Goal: Information Seeking & Learning: Check status

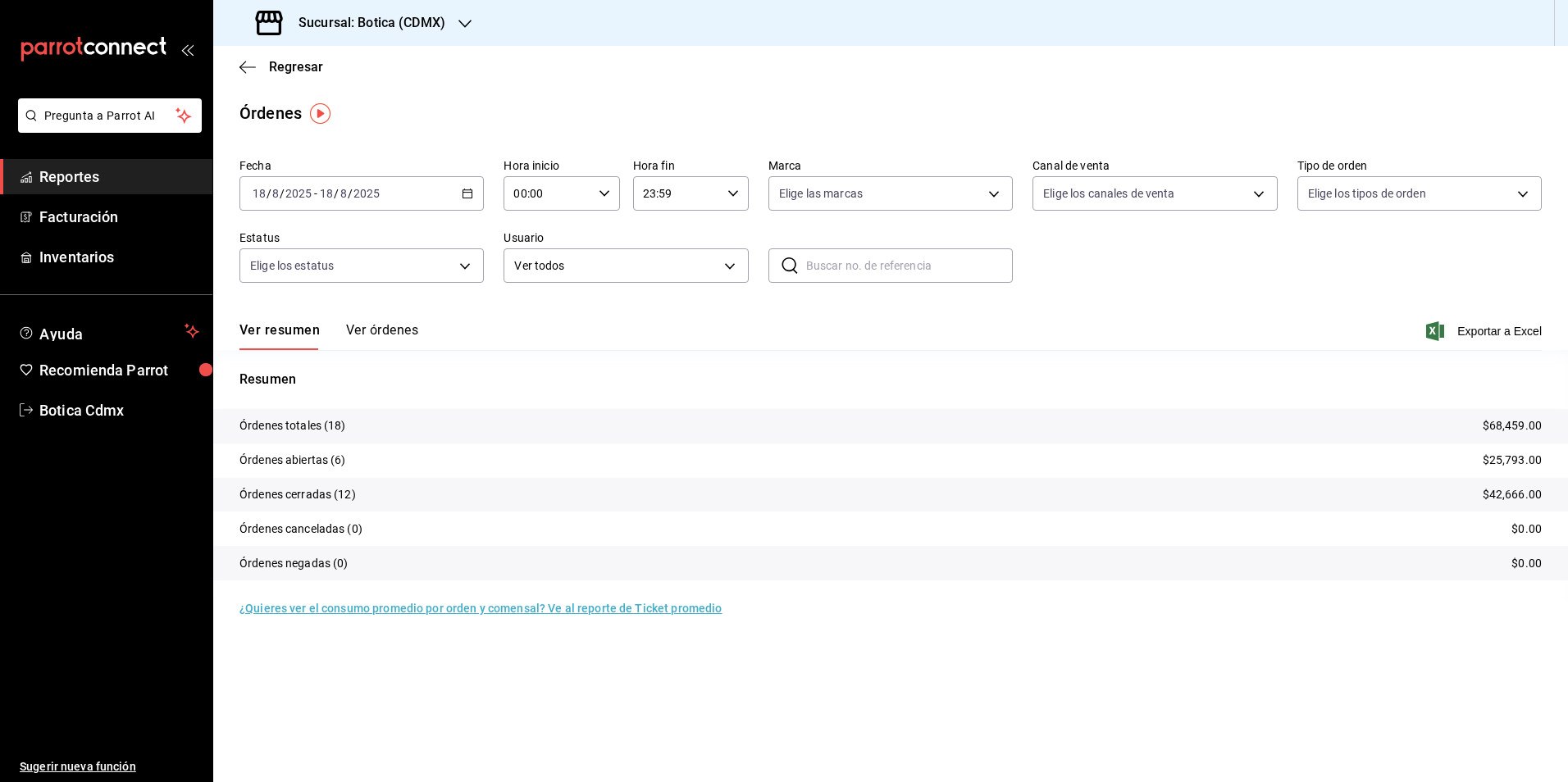
click at [37, 166] on link "Reportes" at bounding box center [106, 176] width 212 height 35
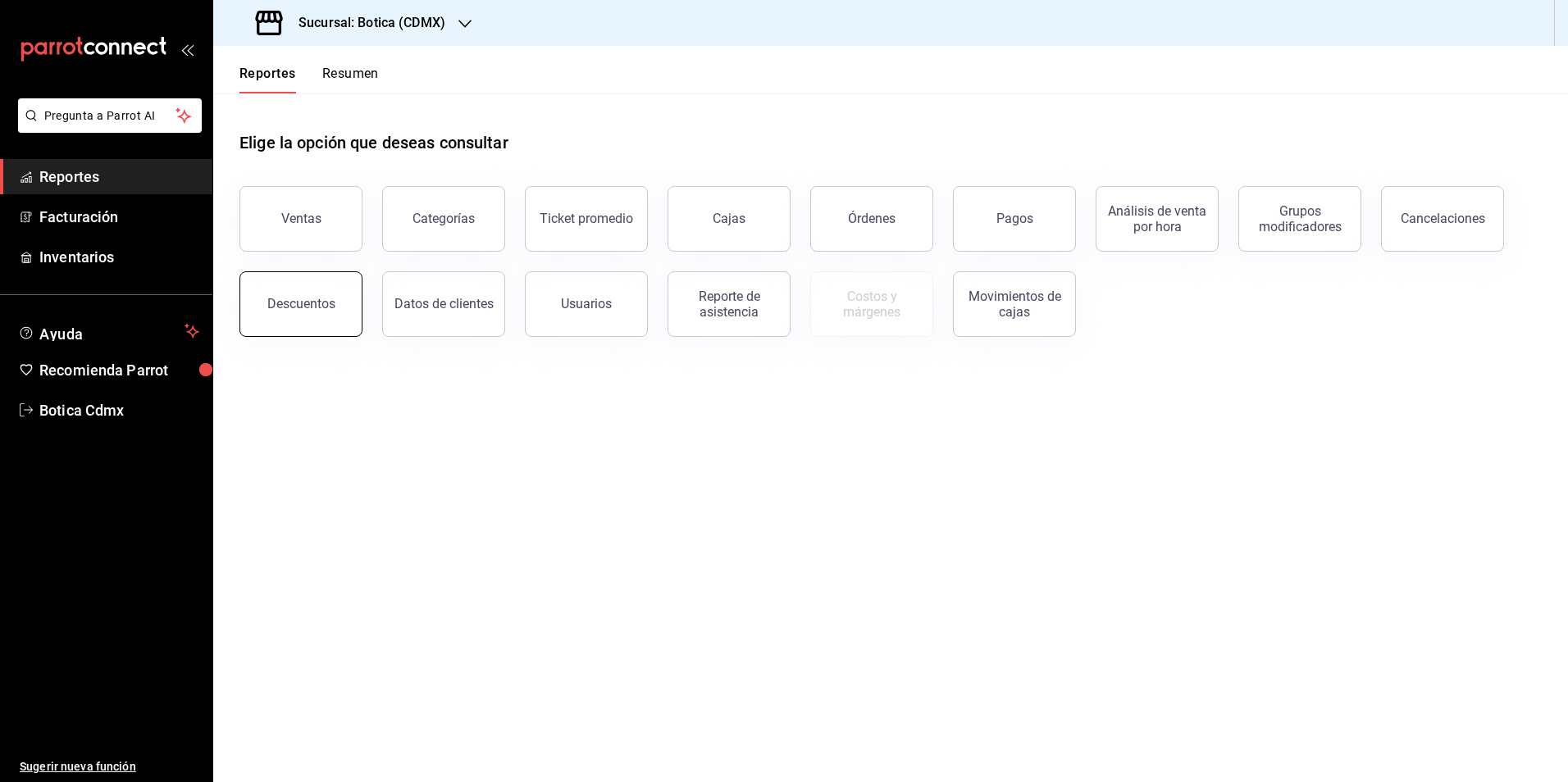
click at [265, 298] on button "Descuentos" at bounding box center [300, 304] width 123 height 66
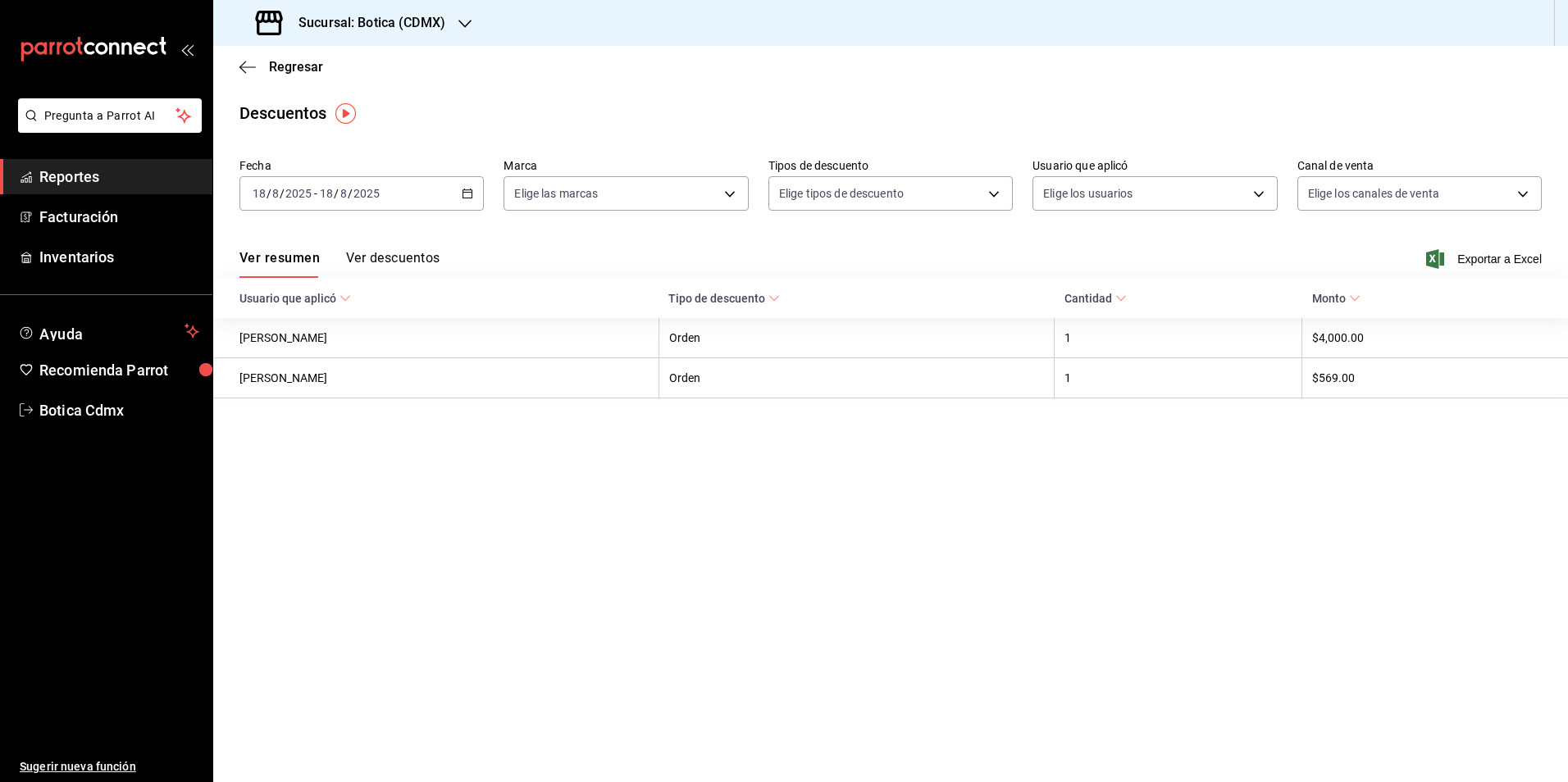
click at [396, 256] on button "Ver descuentos" at bounding box center [392, 264] width 93 height 28
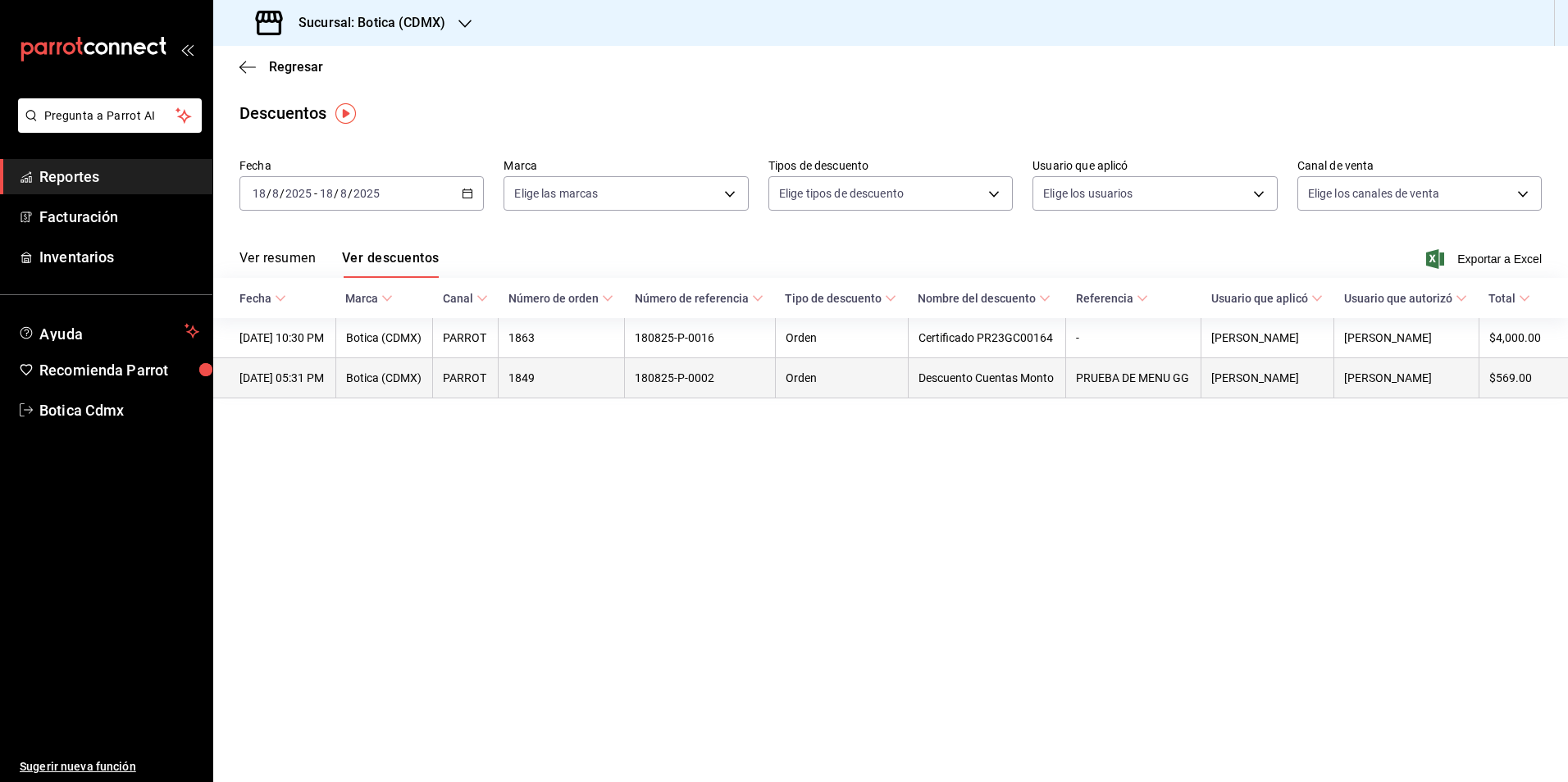
drag, startPoint x: 348, startPoint y: 374, endPoint x: 238, endPoint y: 388, distance: 110.8
click at [238, 388] on th "[DATE] 05:31 PM" at bounding box center [274, 378] width 122 height 40
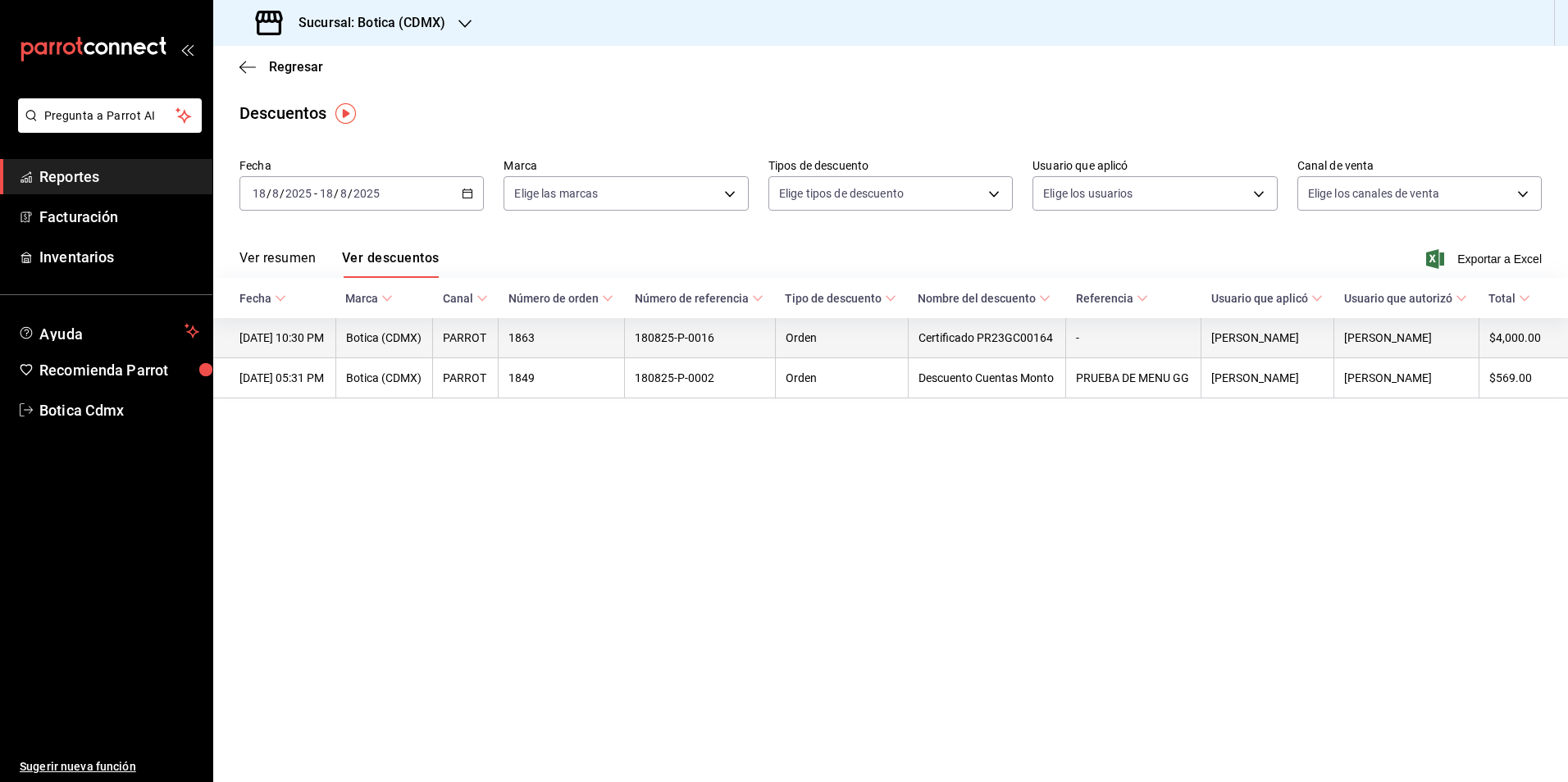
drag, startPoint x: 238, startPoint y: 388, endPoint x: 232, endPoint y: 335, distance: 53.6
click at [232, 335] on th "[DATE] 10:30 PM" at bounding box center [274, 338] width 122 height 40
copy th "[DATE] 10:30 PM"
click at [554, 344] on th "1863" at bounding box center [562, 338] width 126 height 40
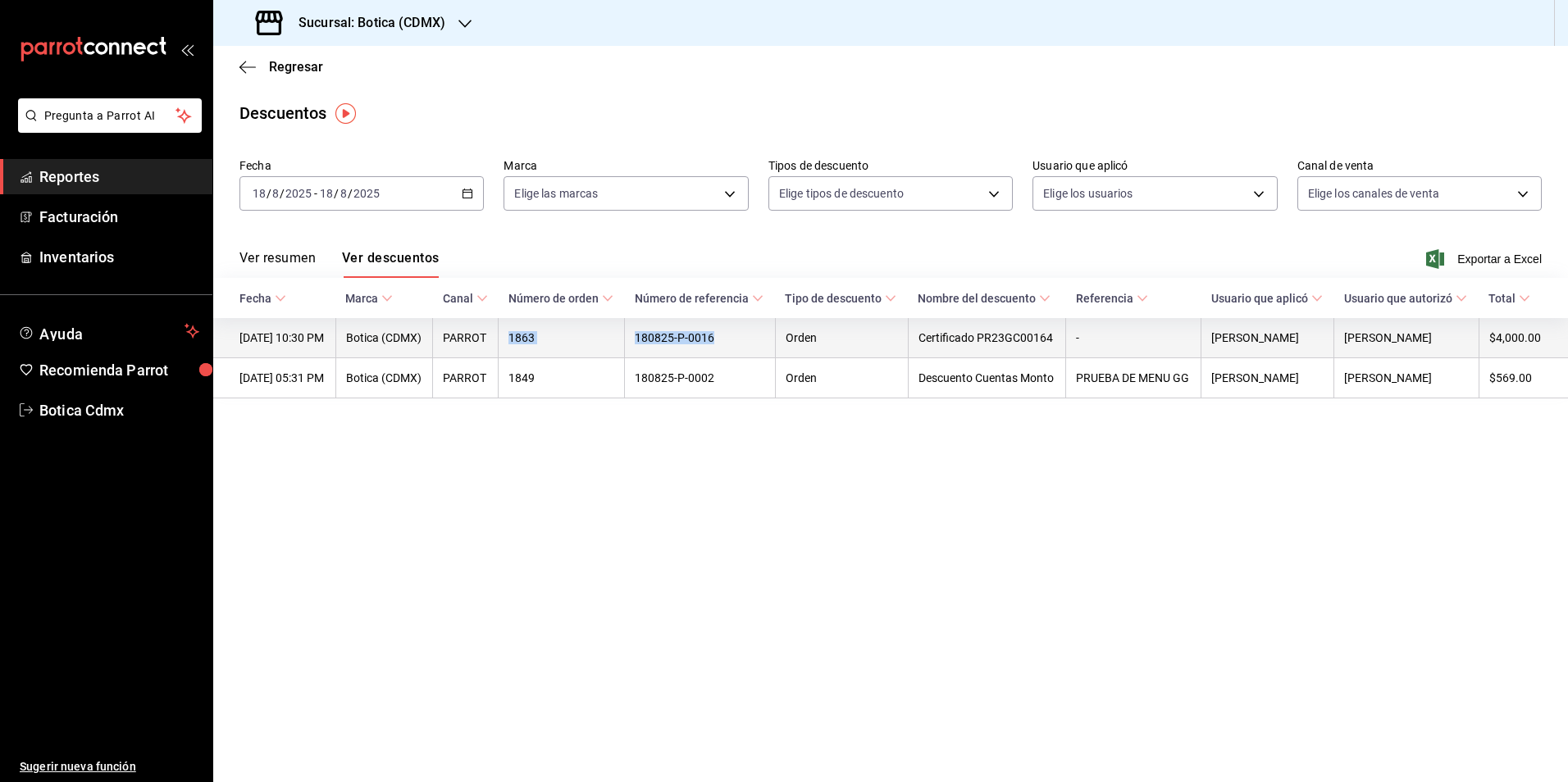
drag, startPoint x: 530, startPoint y: 335, endPoint x: 739, endPoint y: 336, distance: 209.1
click at [739, 336] on tr "[DATE] 10:30 PM Botica (CDMX) PARROT 1863 180825-P-0016 Orden Certificado PR23G…" at bounding box center [890, 338] width 1355 height 40
copy tr "1863 180825-P-0016"
drag, startPoint x: 1303, startPoint y: 341, endPoint x: 1221, endPoint y: 342, distance: 82.0
click at [1221, 342] on th "[PERSON_NAME]" at bounding box center [1268, 338] width 133 height 40
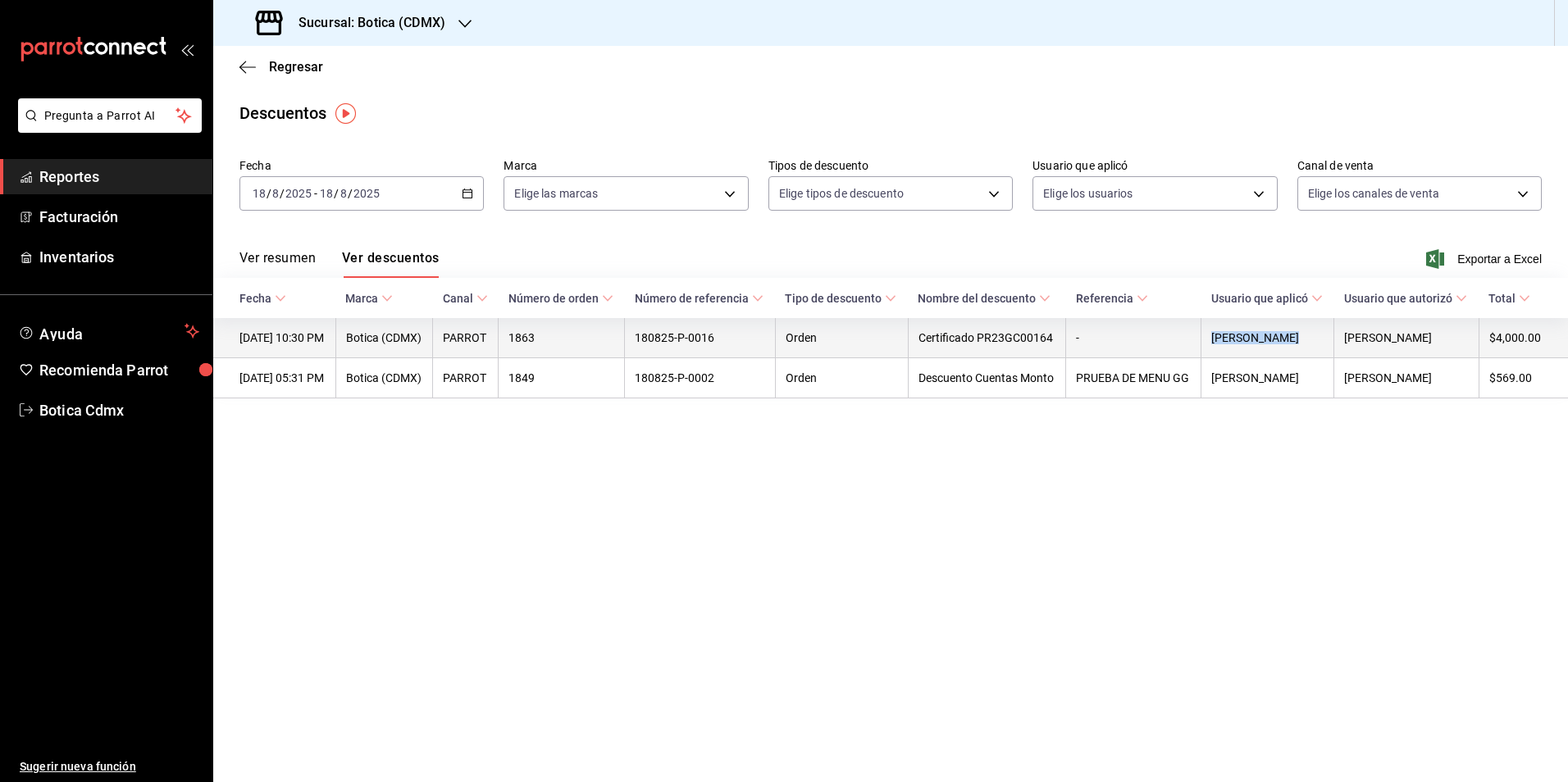
copy th "[PERSON_NAME]"
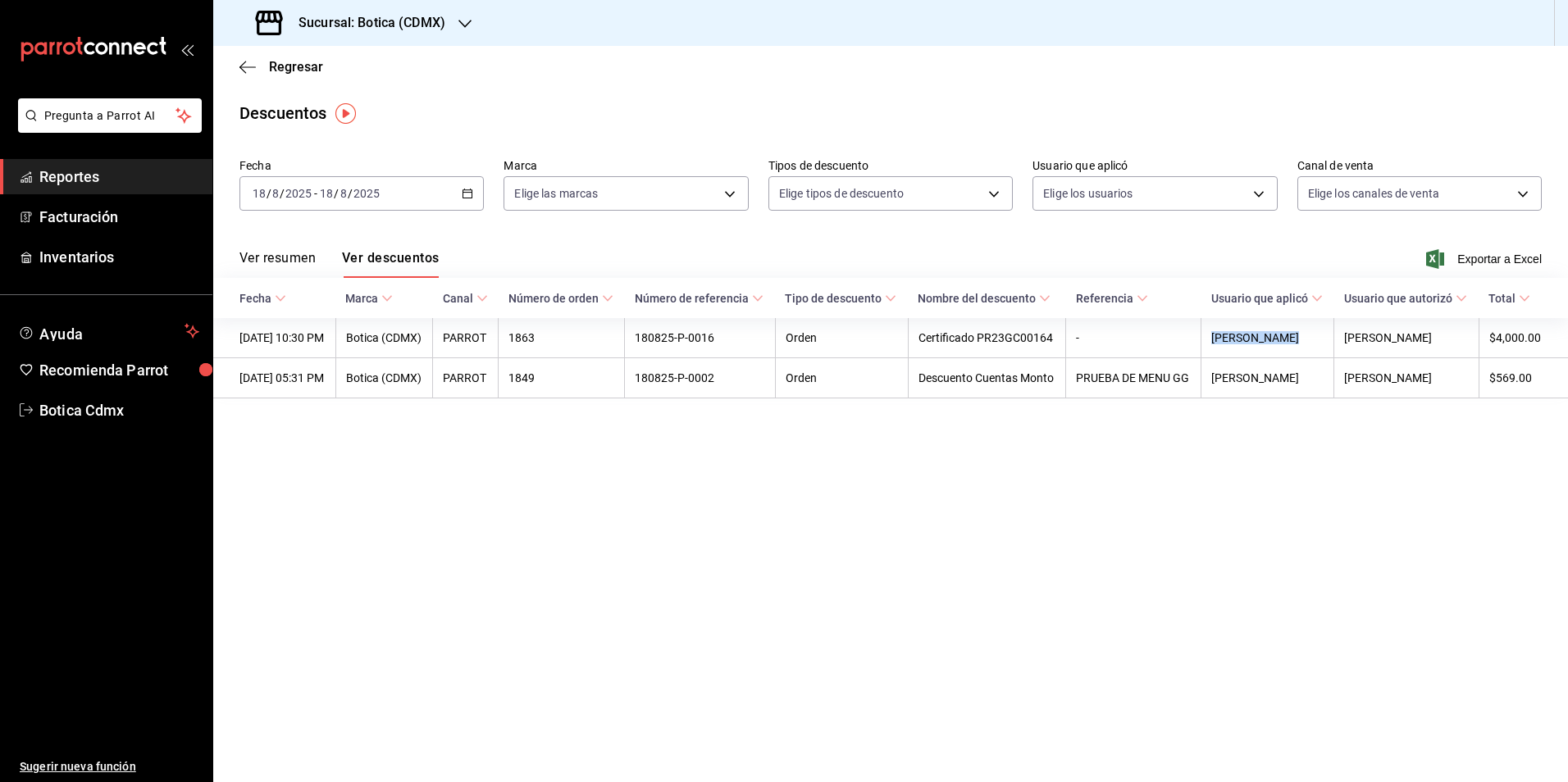
click at [123, 174] on span "Reportes" at bounding box center [119, 177] width 160 height 22
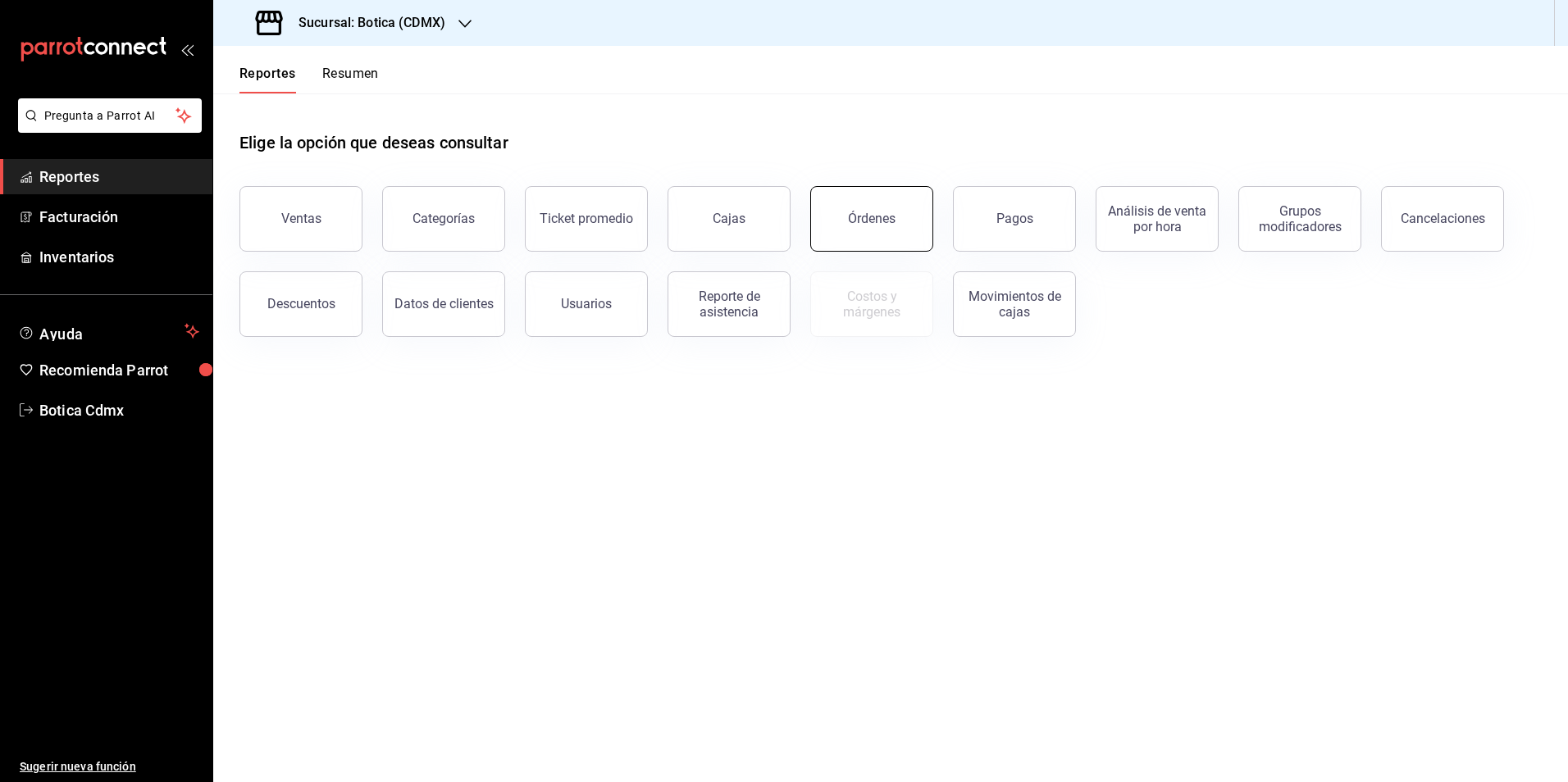
click at [878, 230] on button "Órdenes" at bounding box center [871, 219] width 123 height 66
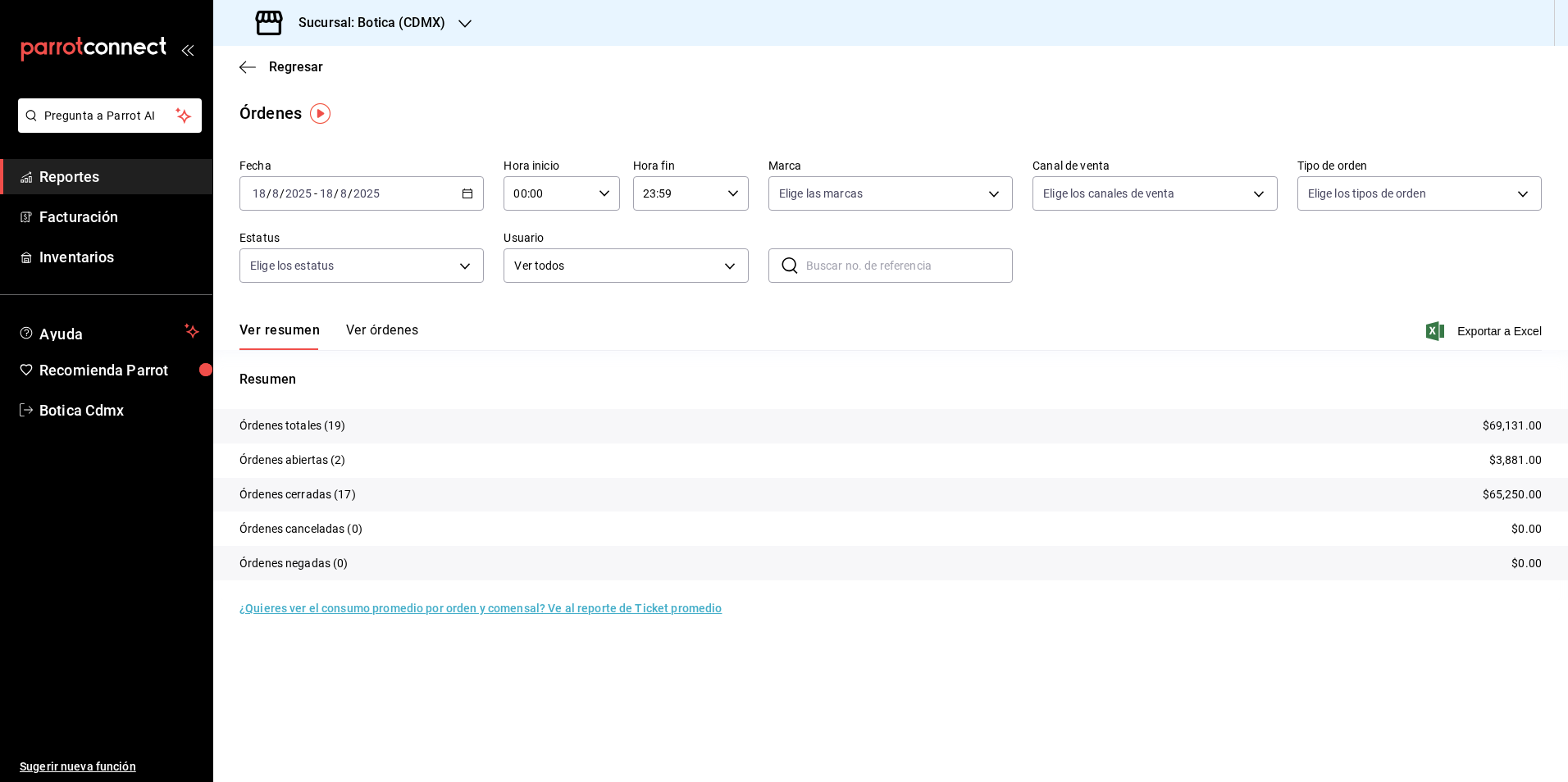
click at [62, 181] on span "Reportes" at bounding box center [119, 177] width 160 height 22
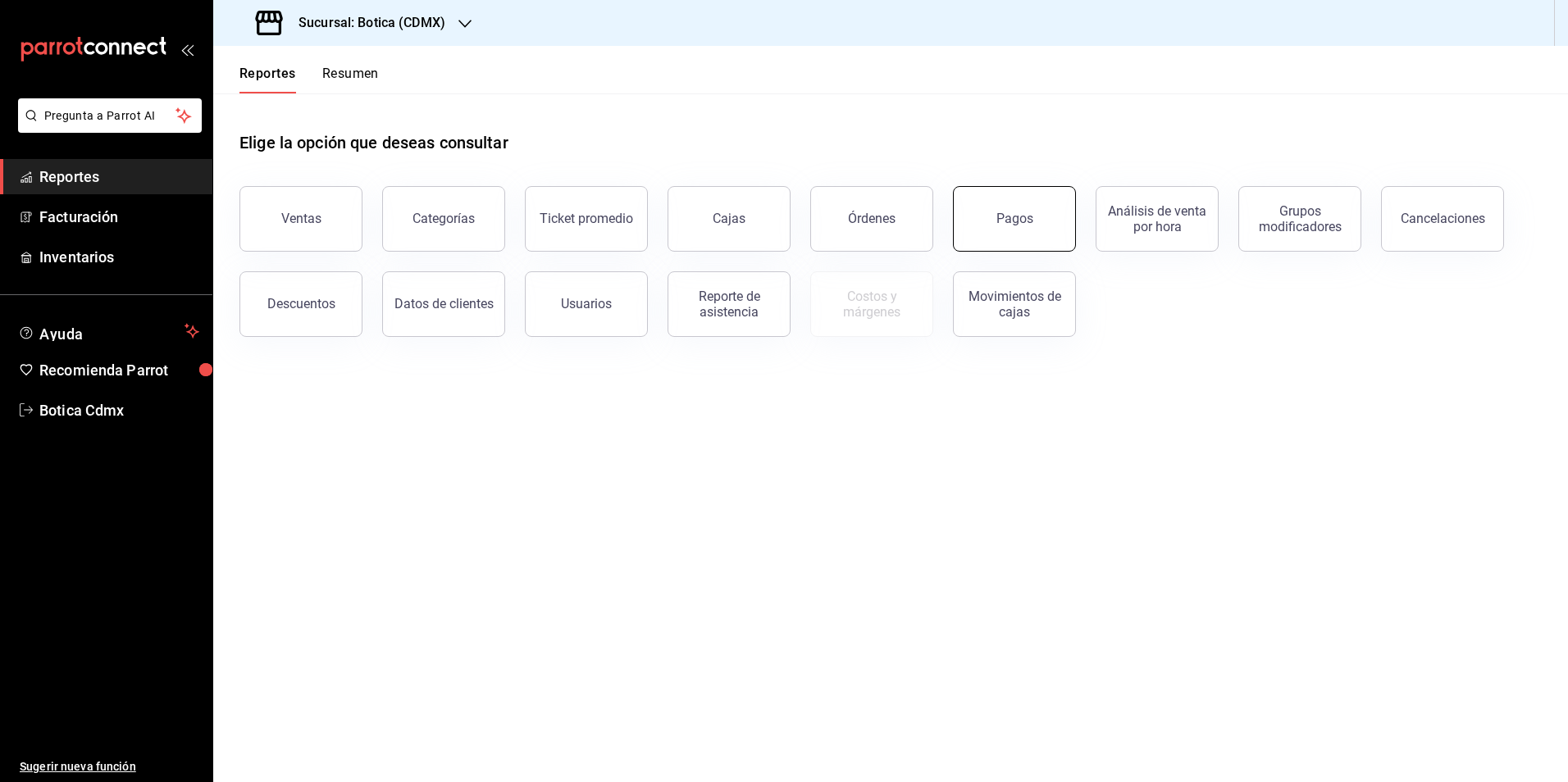
click at [1025, 228] on button "Pagos" at bounding box center [1014, 219] width 123 height 66
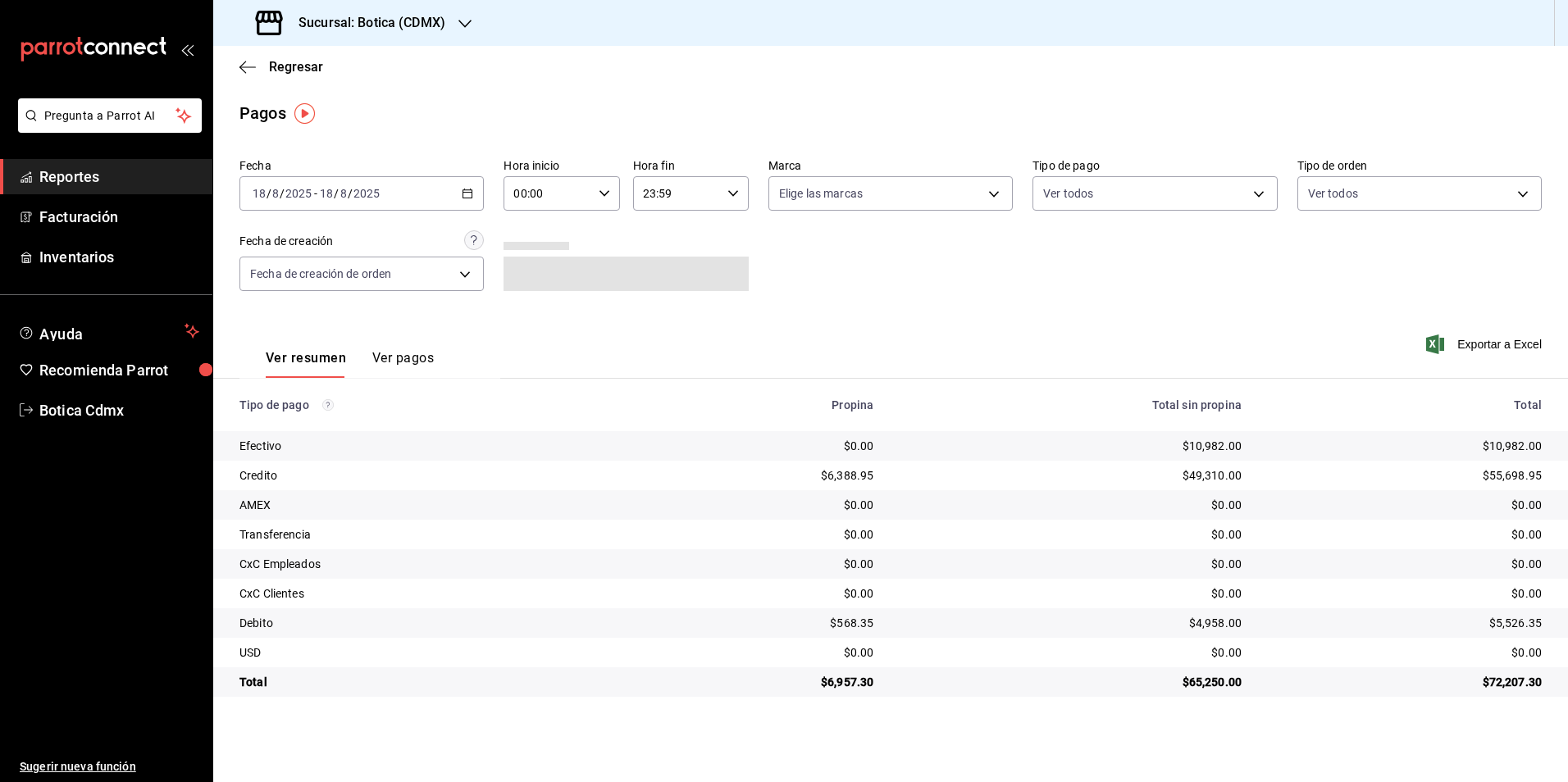
click at [600, 198] on icon "button" at bounding box center [604, 193] width 11 height 11
click at [543, 309] on span "02" at bounding box center [533, 314] width 32 height 13
type input "02:00"
click at [71, 166] on div at bounding box center [784, 391] width 1568 height 782
click at [71, 171] on span "Reportes" at bounding box center [119, 177] width 160 height 22
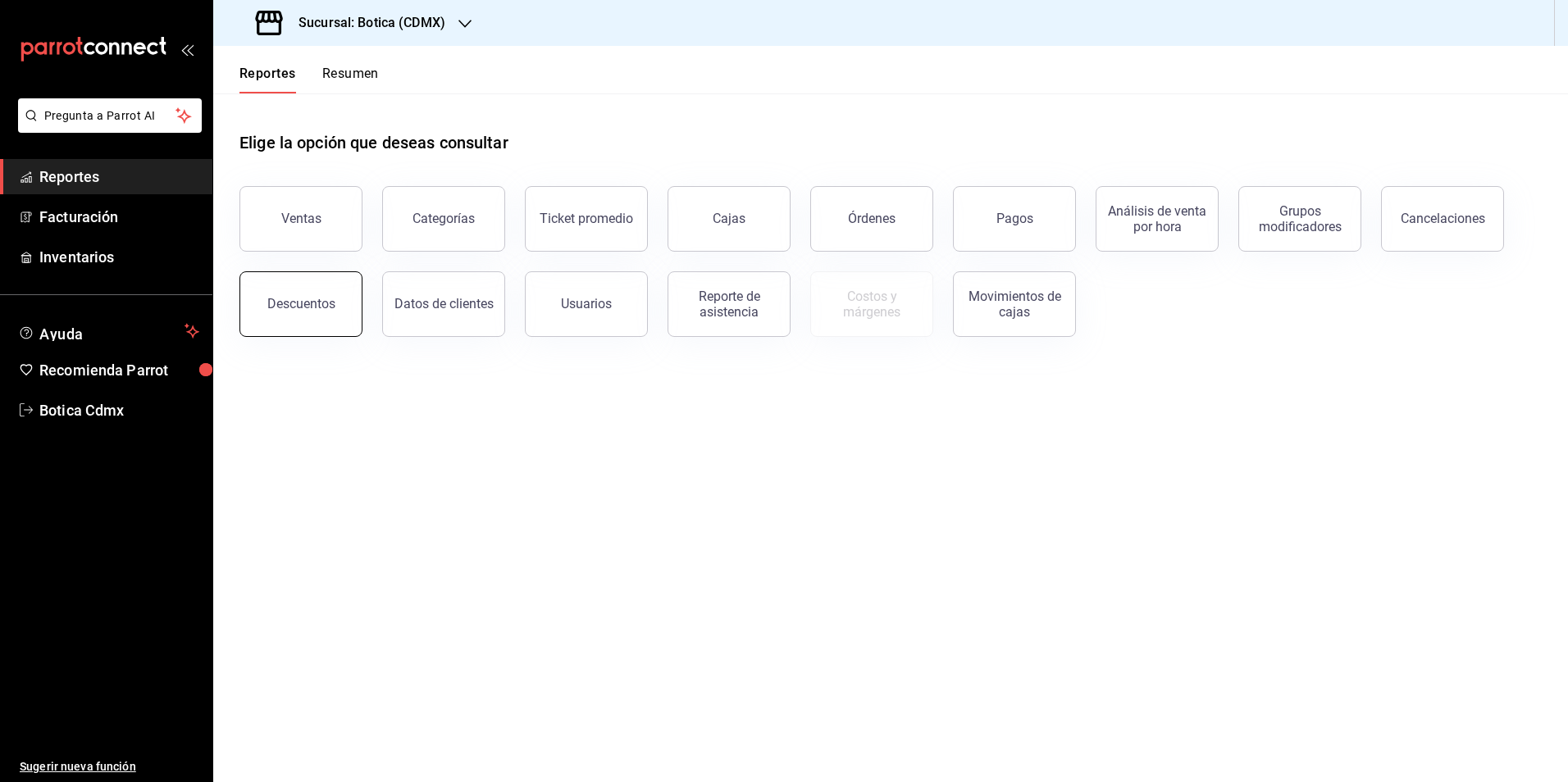
click at [317, 322] on button "Descuentos" at bounding box center [300, 304] width 123 height 66
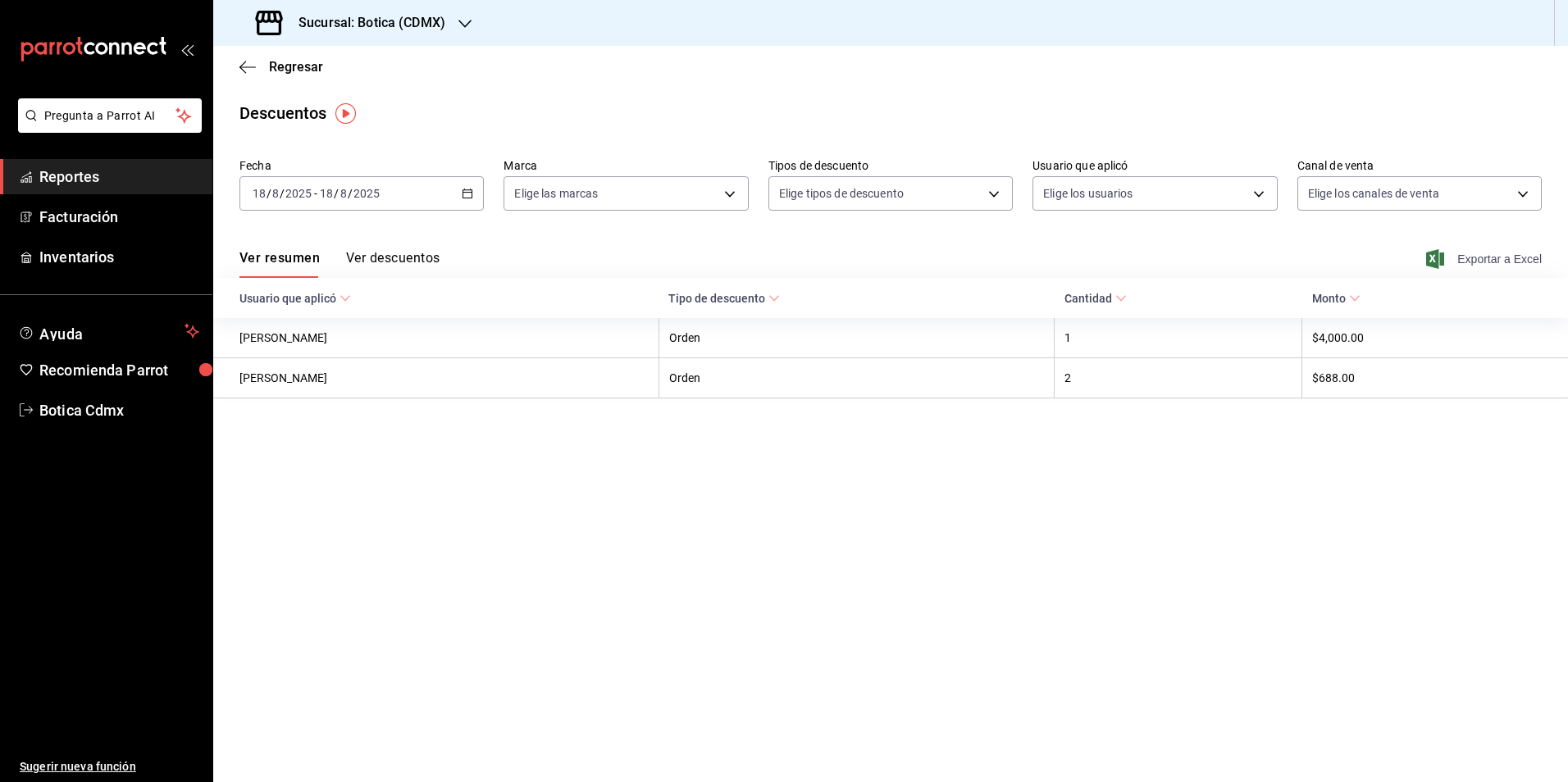
click at [1482, 262] on span "Exportar a Excel" at bounding box center [1486, 259] width 112 height 20
click at [95, 173] on span "Reportes" at bounding box center [119, 177] width 160 height 22
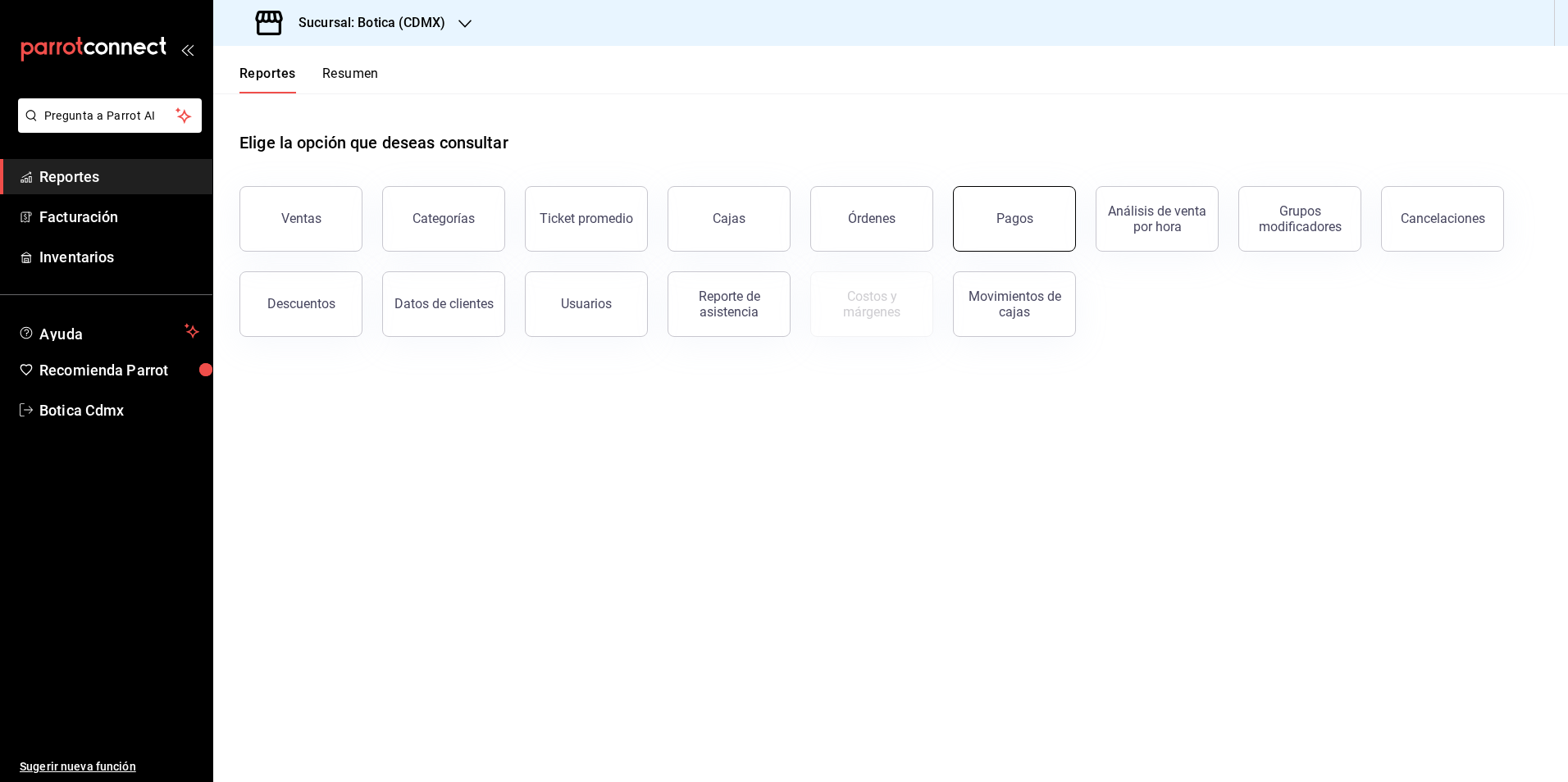
click at [1028, 224] on div "Pagos" at bounding box center [1014, 219] width 37 height 16
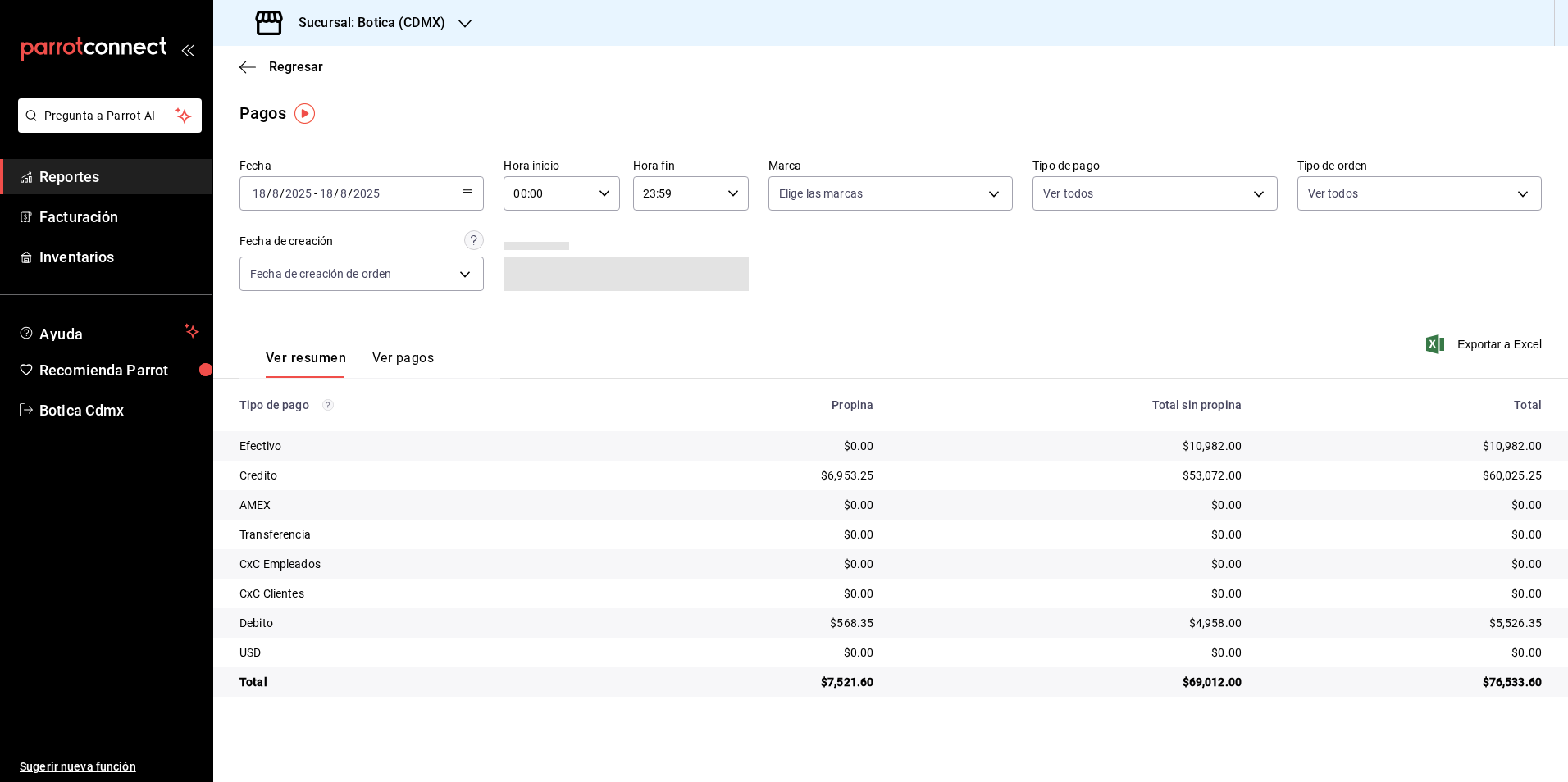
click at [1069, 295] on div "Fecha [DATE] [DATE] - [DATE] [DATE] Hora inicio 00:00 Hora inicio Hora fin 23:5…" at bounding box center [890, 231] width 1302 height 159
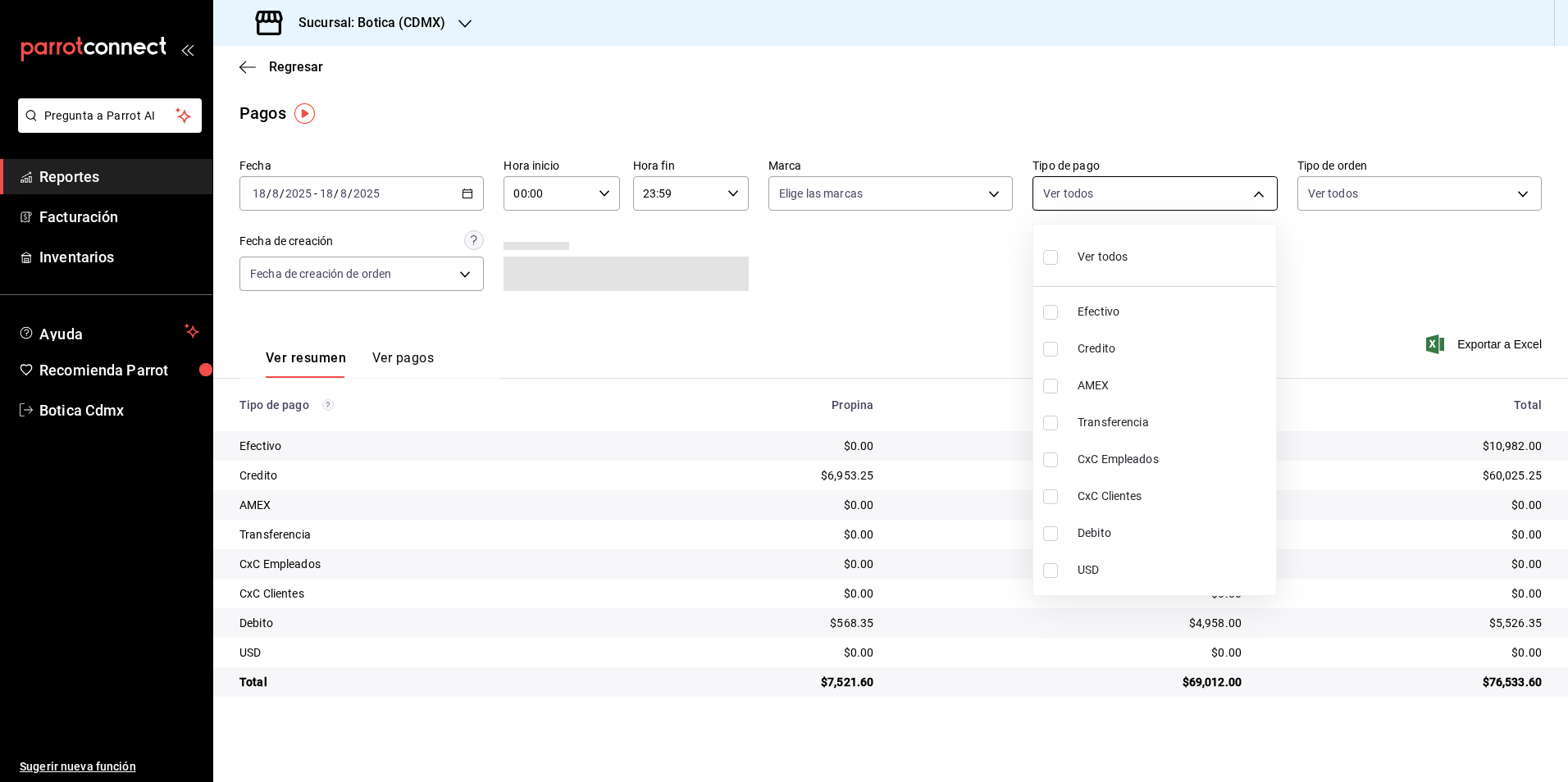
click at [1266, 192] on body "Pregunta a Parrot AI Reportes Facturación Inventarios Ayuda Recomienda Parrot B…" at bounding box center [784, 391] width 1568 height 782
click at [1065, 355] on li "Credito" at bounding box center [1154, 349] width 243 height 37
type input "b4da851e-66ec-43b1-8a0b-e545688a4eb6"
checkbox input "true"
drag, startPoint x: 1093, startPoint y: 532, endPoint x: 1186, endPoint y: 408, distance: 155.3
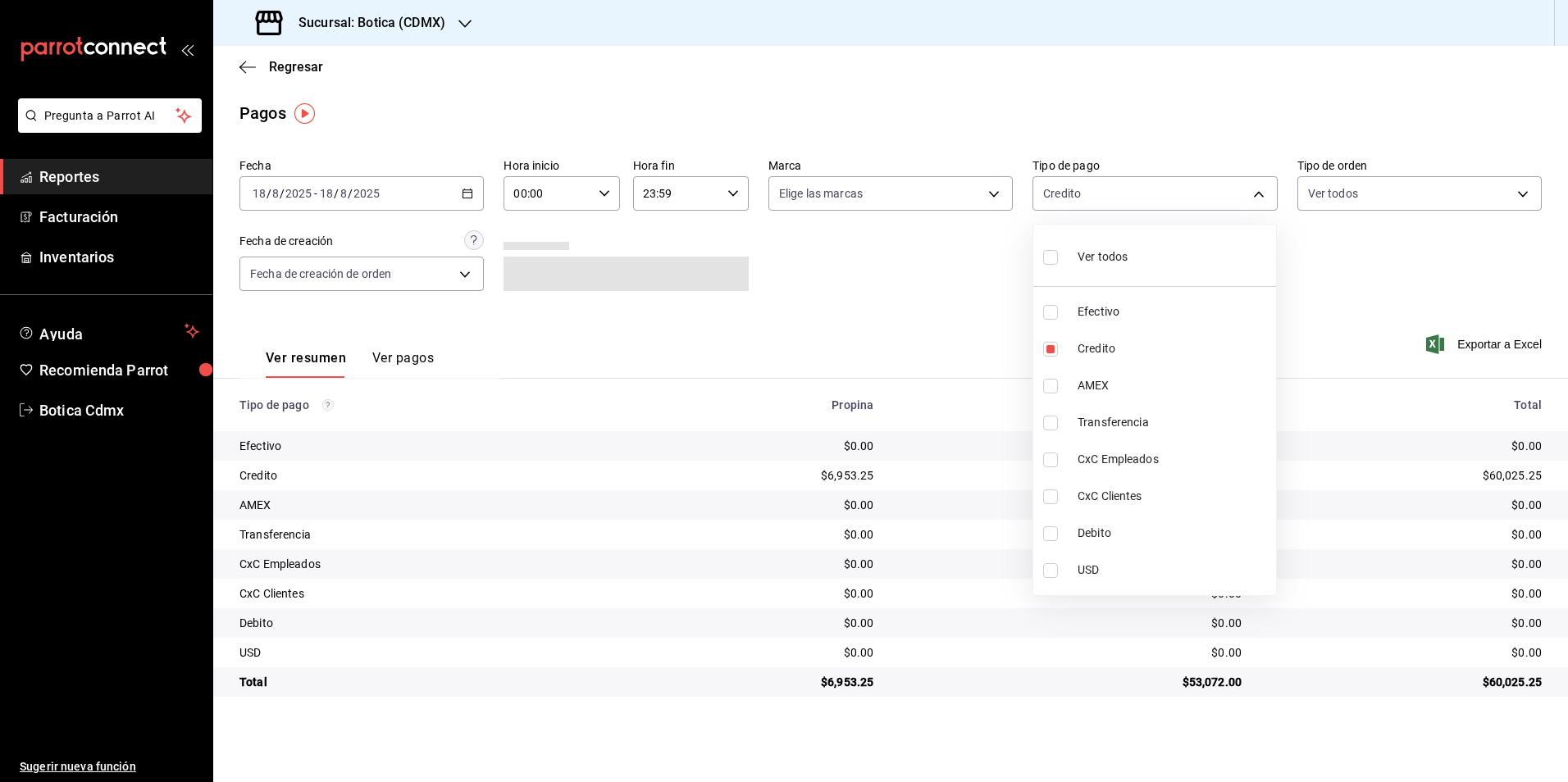
click at [1094, 529] on span "Debito" at bounding box center [1174, 533] width 192 height 17
type input "b4da851e-66ec-43b1-8a0b-e545688a4eb6,11579032-5cf0-46af-9956-e0058136143e"
checkbox input "true"
click at [1314, 308] on div at bounding box center [784, 391] width 1568 height 782
click at [1256, 202] on body "Pregunta a Parrot AI Reportes Facturación Inventarios Ayuda Recomienda Parrot B…" at bounding box center [784, 391] width 1568 height 782
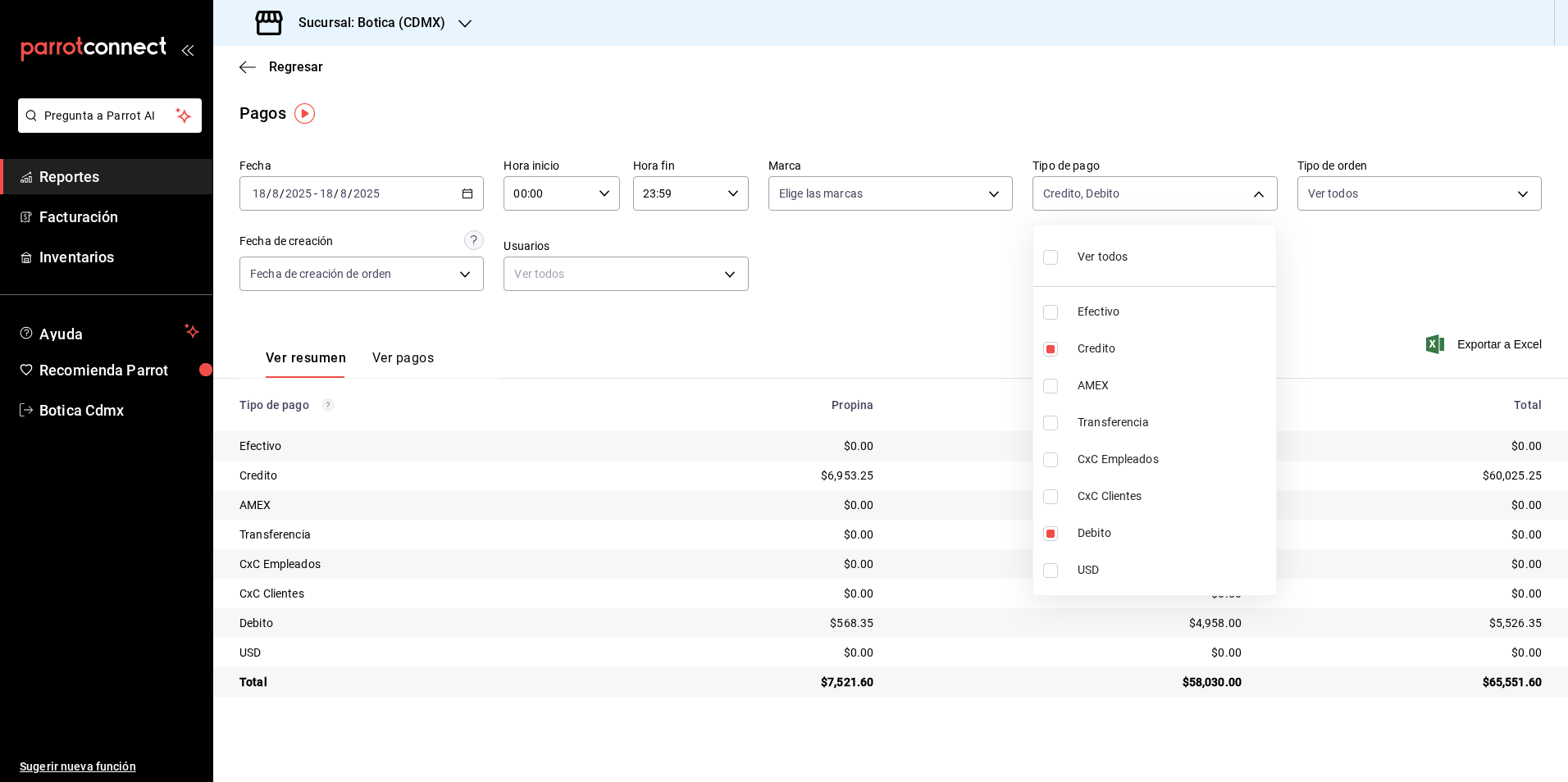
click at [1089, 259] on span "Ver todos" at bounding box center [1103, 257] width 50 height 17
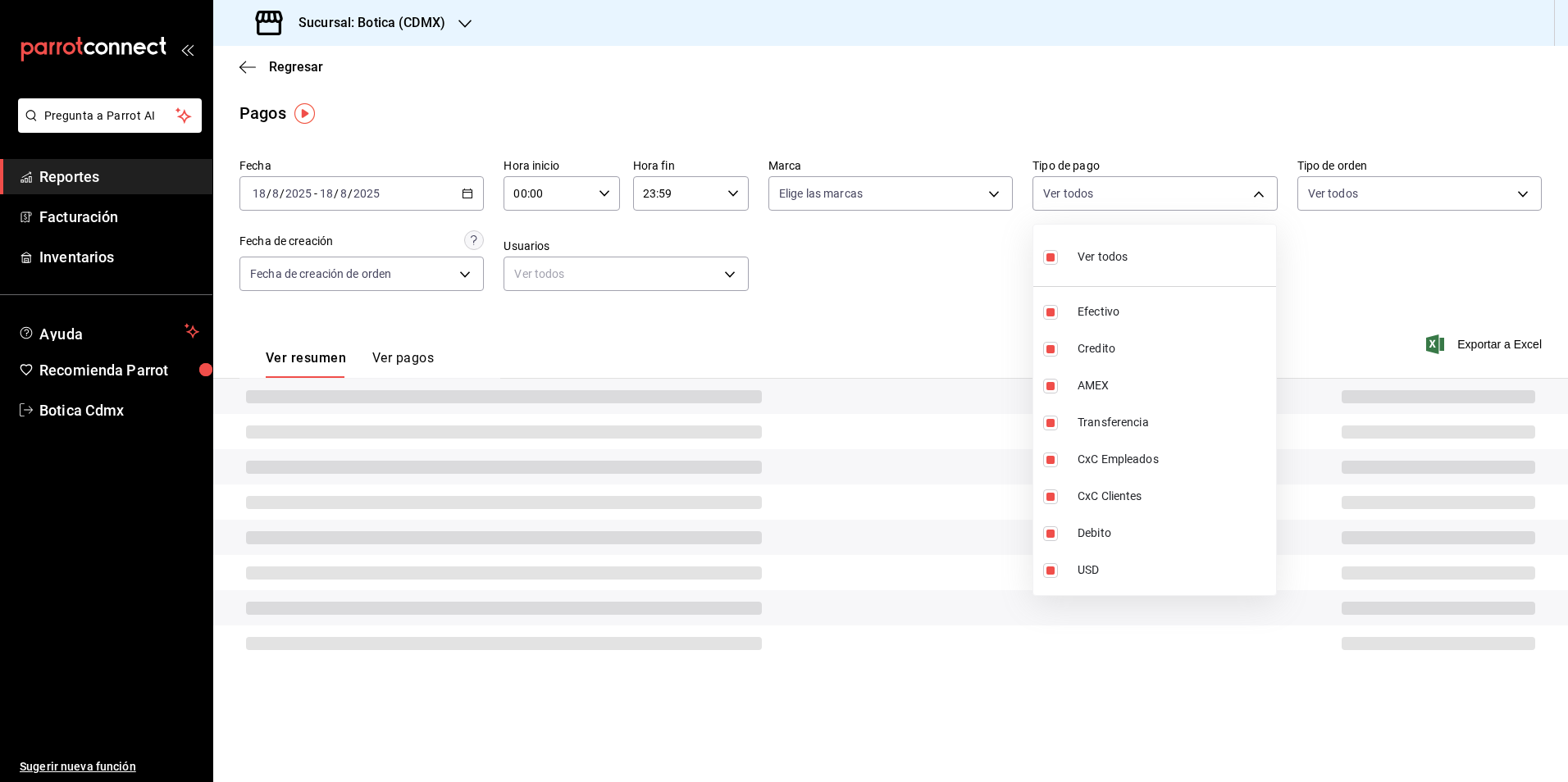
type input "e1ca0108-3f33-4c0f-ad57-d68d77d83aa1,b4da851e-66ec-43b1-8a0b-e545688a4eb6,dd363…"
checkbox input "true"
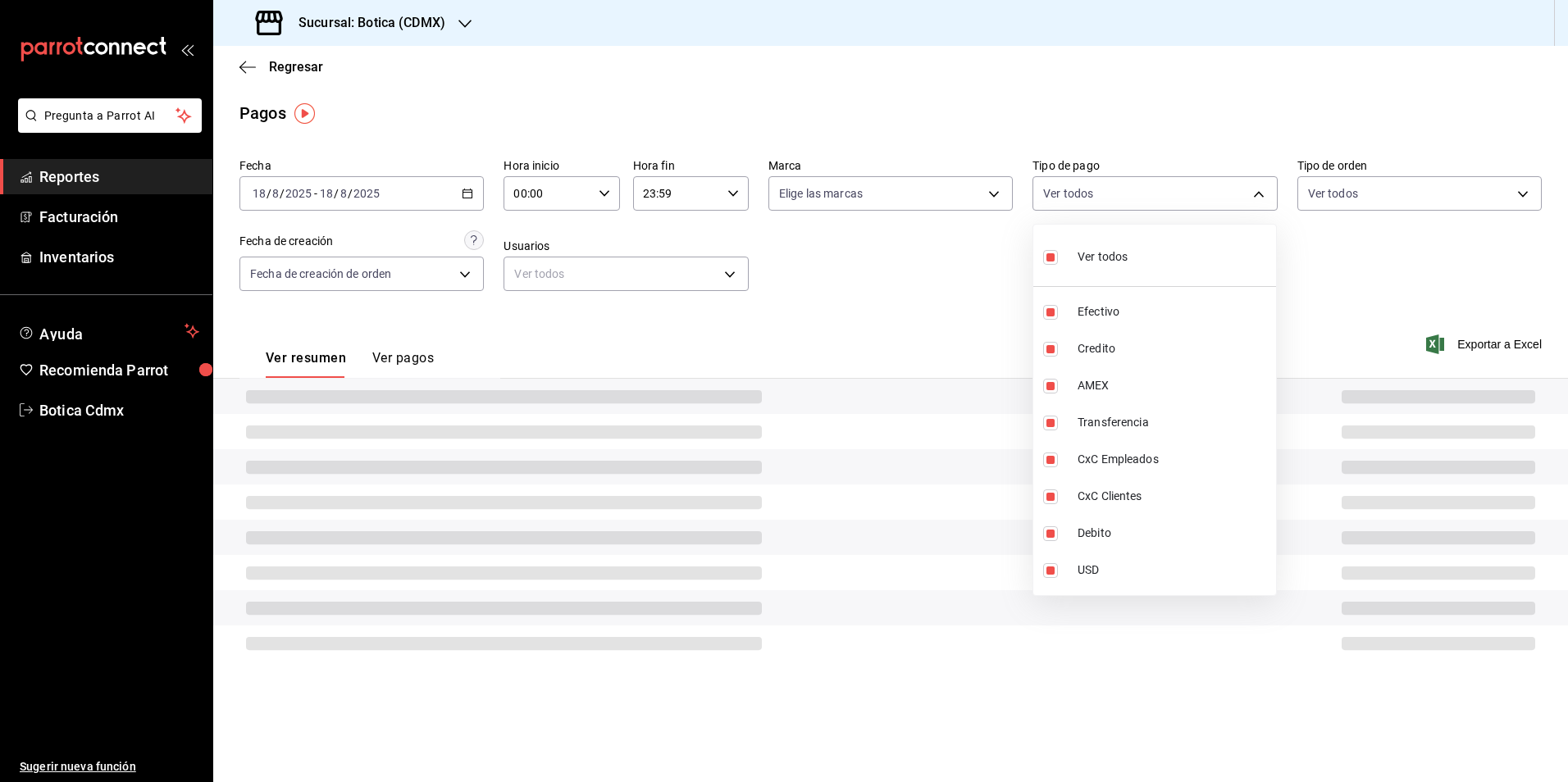
checkbox input "true"
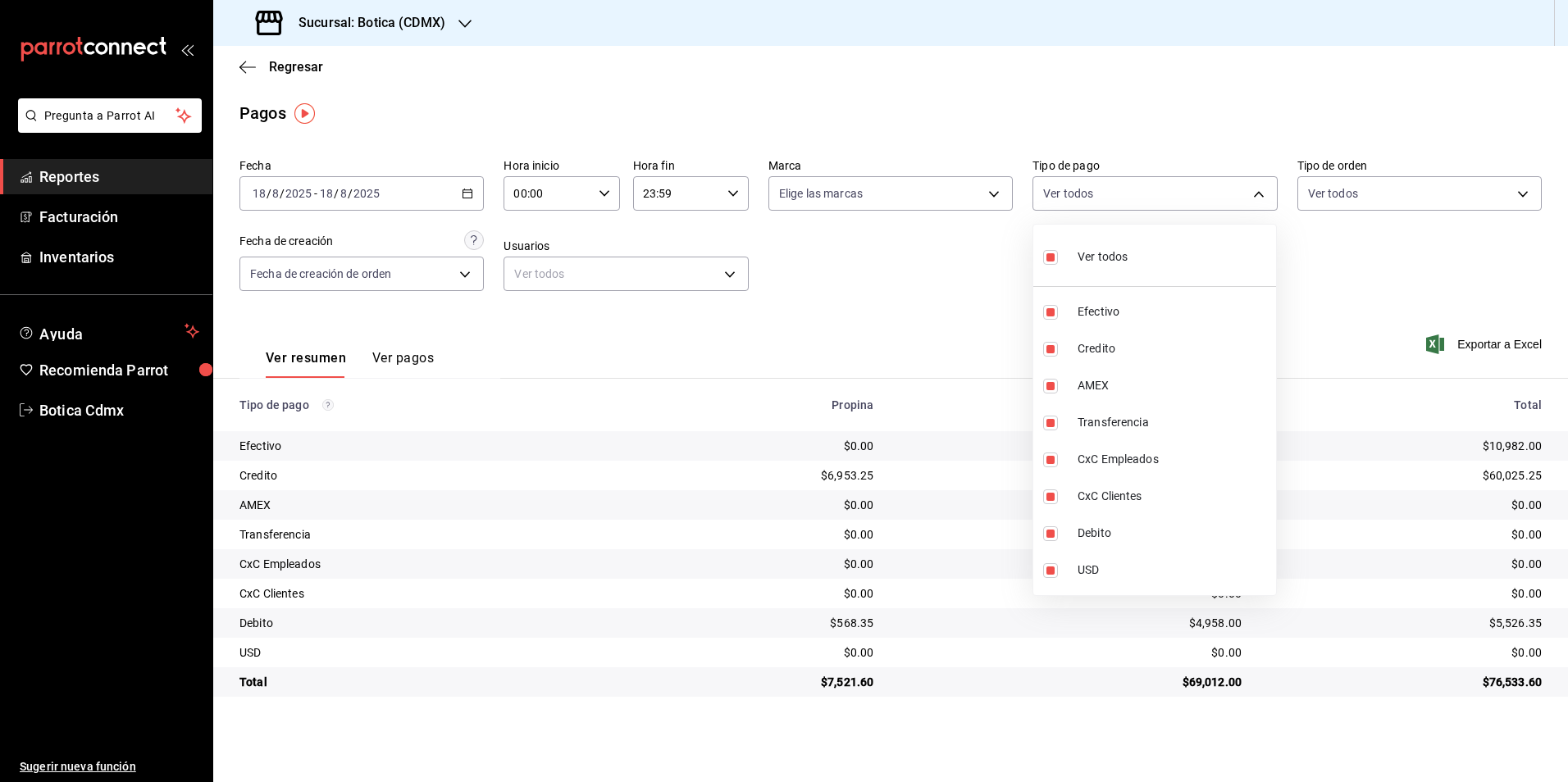
click at [888, 324] on div at bounding box center [784, 391] width 1568 height 782
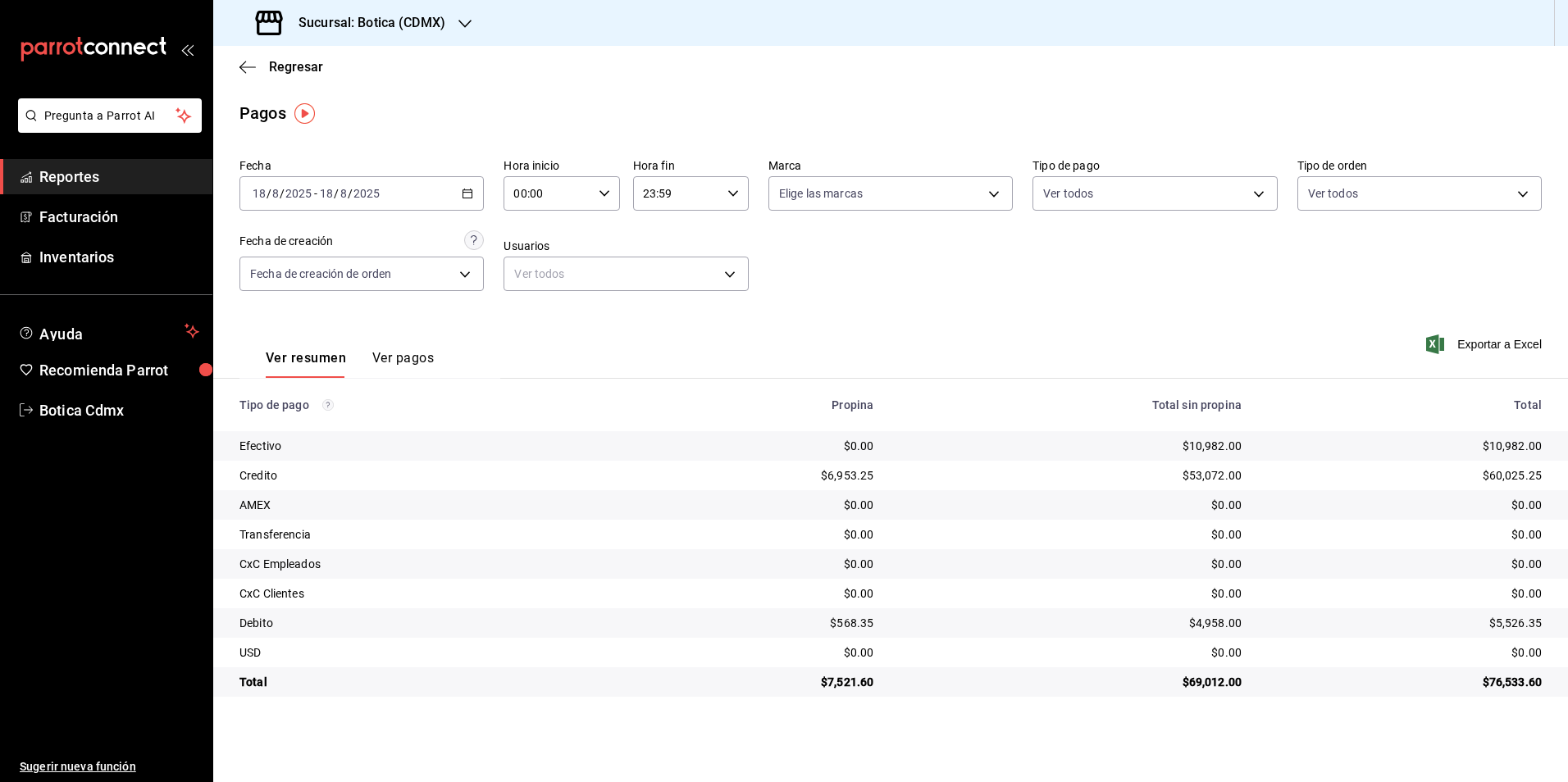
click at [76, 167] on span "Reportes" at bounding box center [119, 177] width 160 height 22
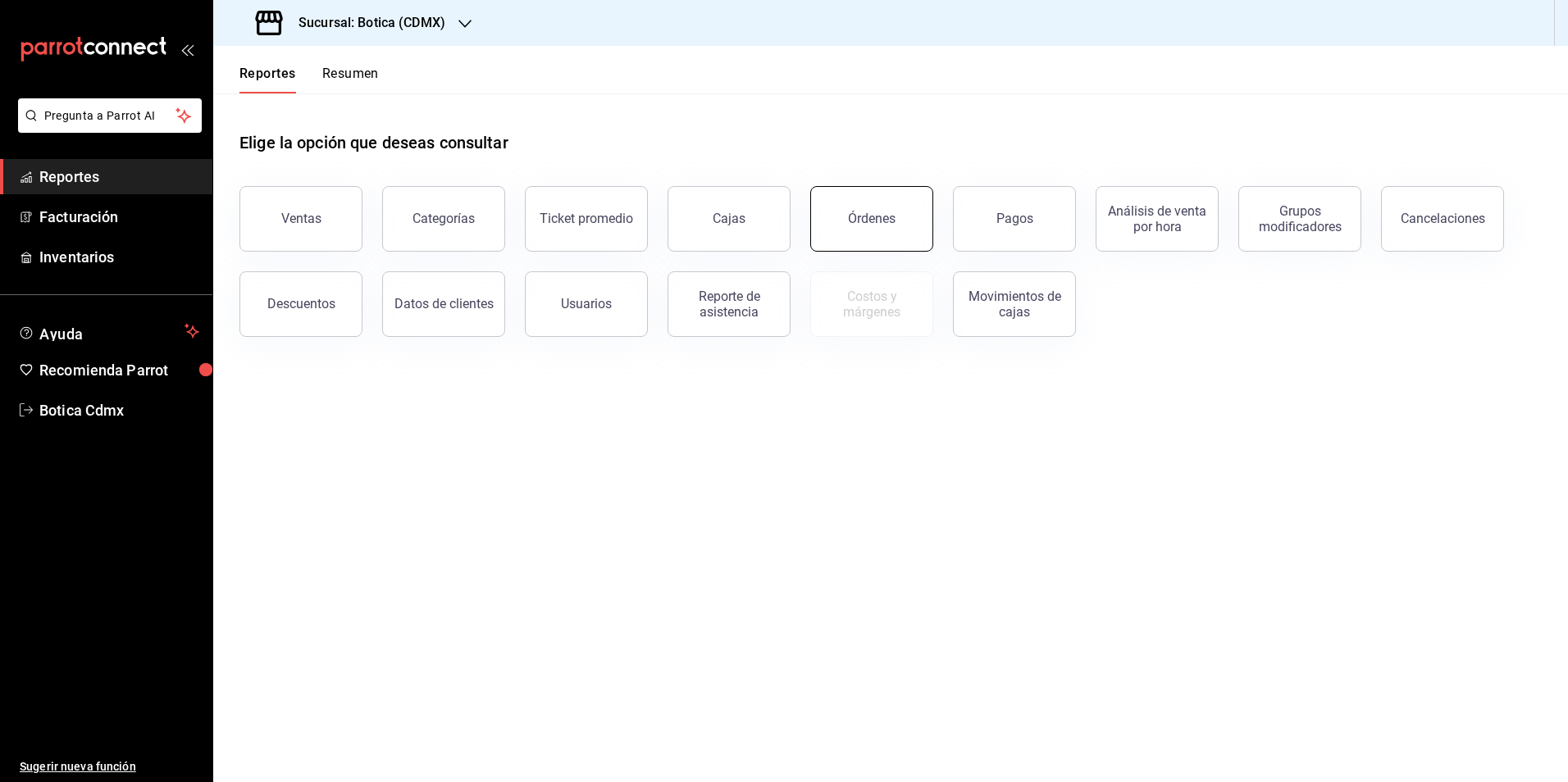
click at [860, 225] on div "Órdenes" at bounding box center [872, 219] width 48 height 16
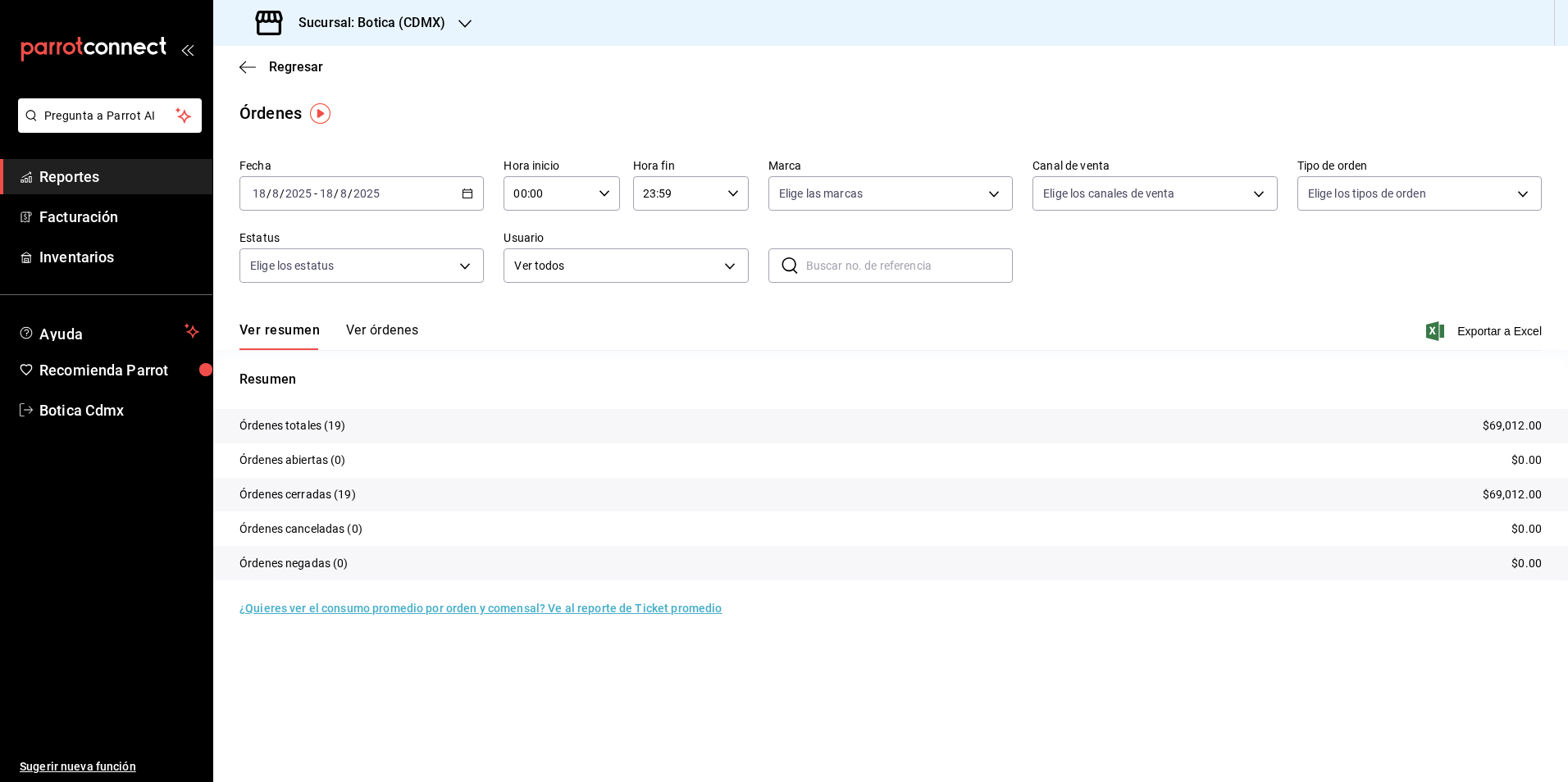
click at [103, 180] on span "Reportes" at bounding box center [119, 177] width 160 height 22
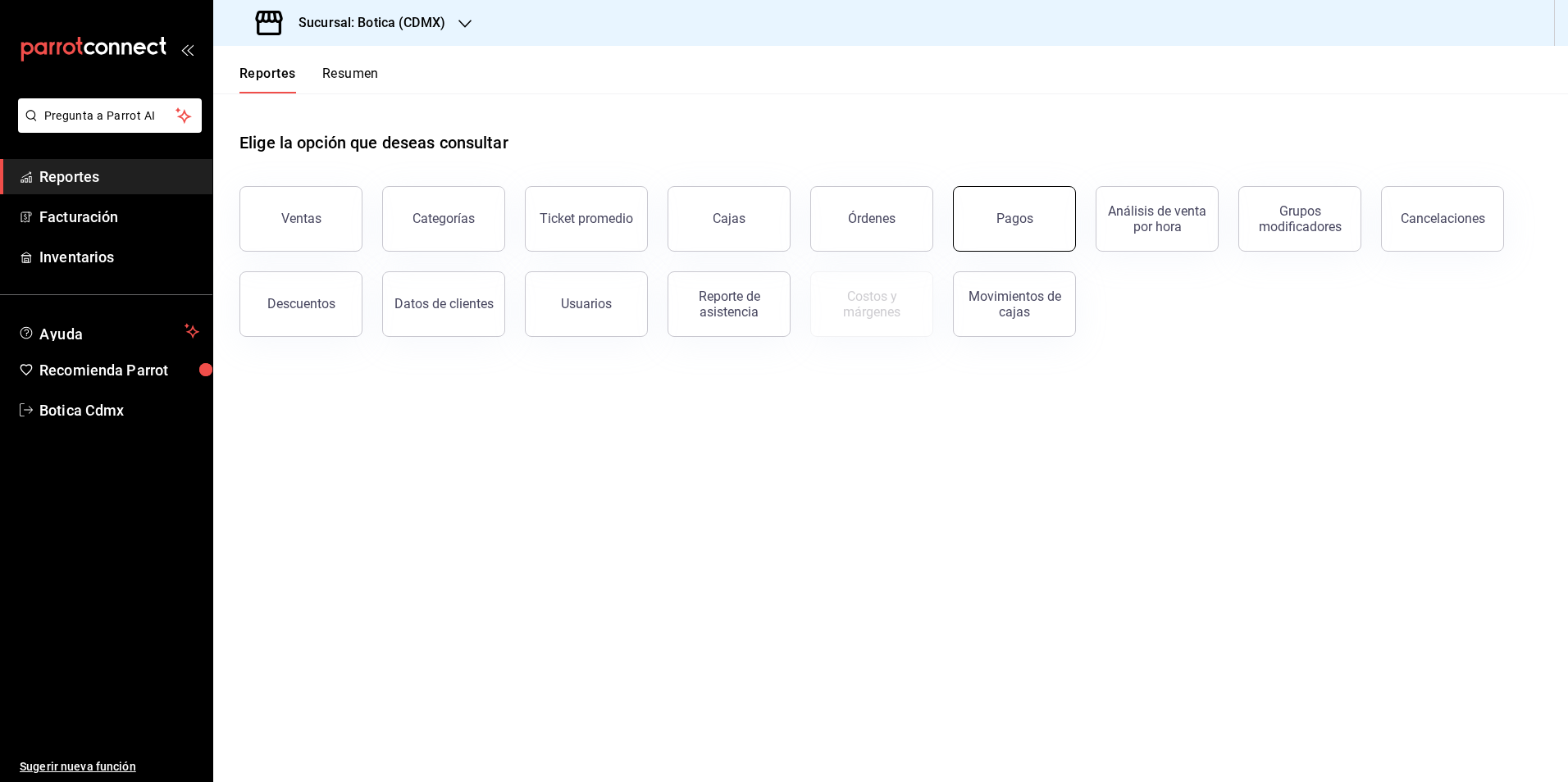
click at [1021, 237] on button "Pagos" at bounding box center [1014, 219] width 123 height 66
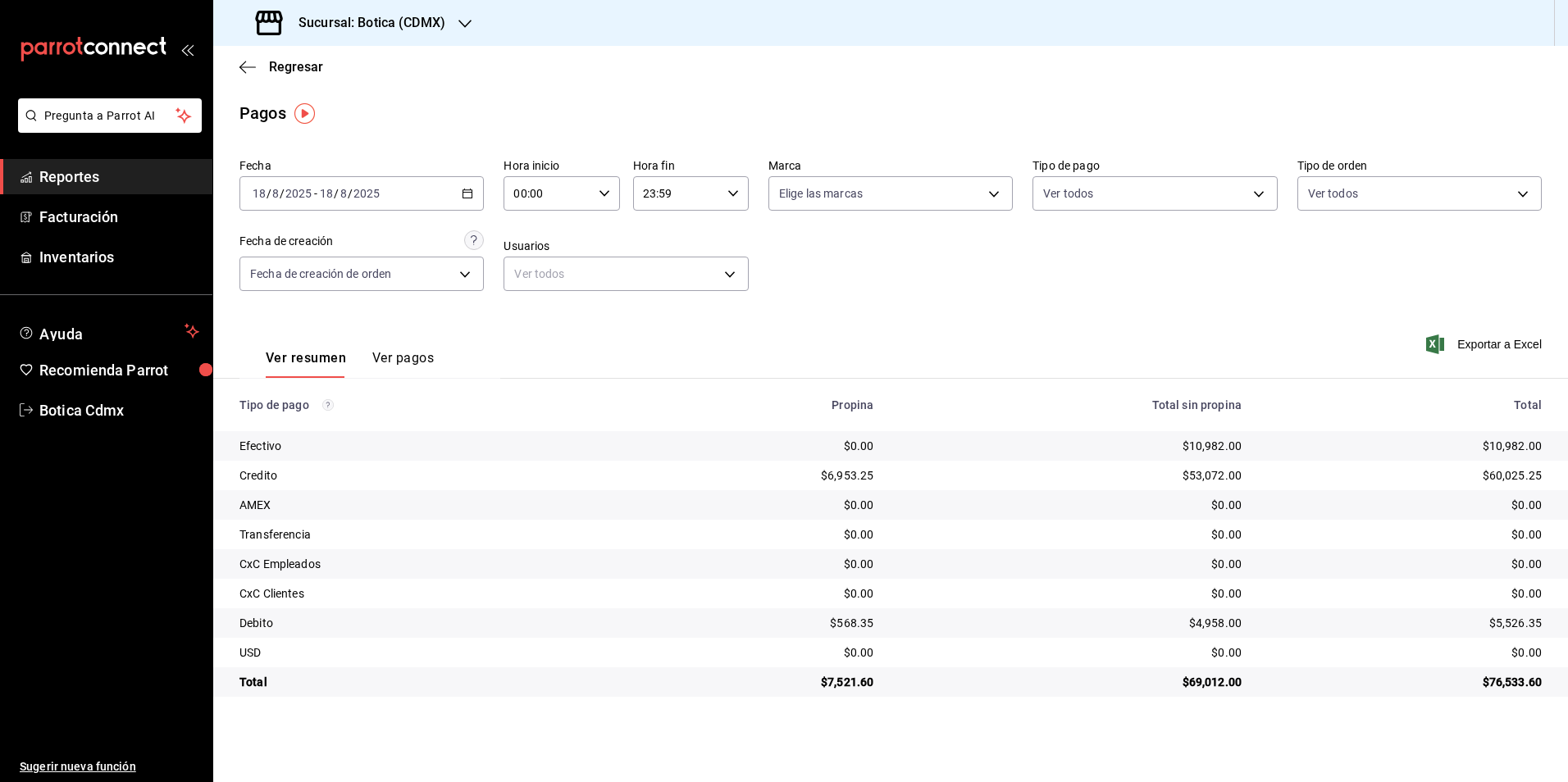
click at [894, 676] on td "$69,012.00" at bounding box center [1071, 683] width 368 height 30
